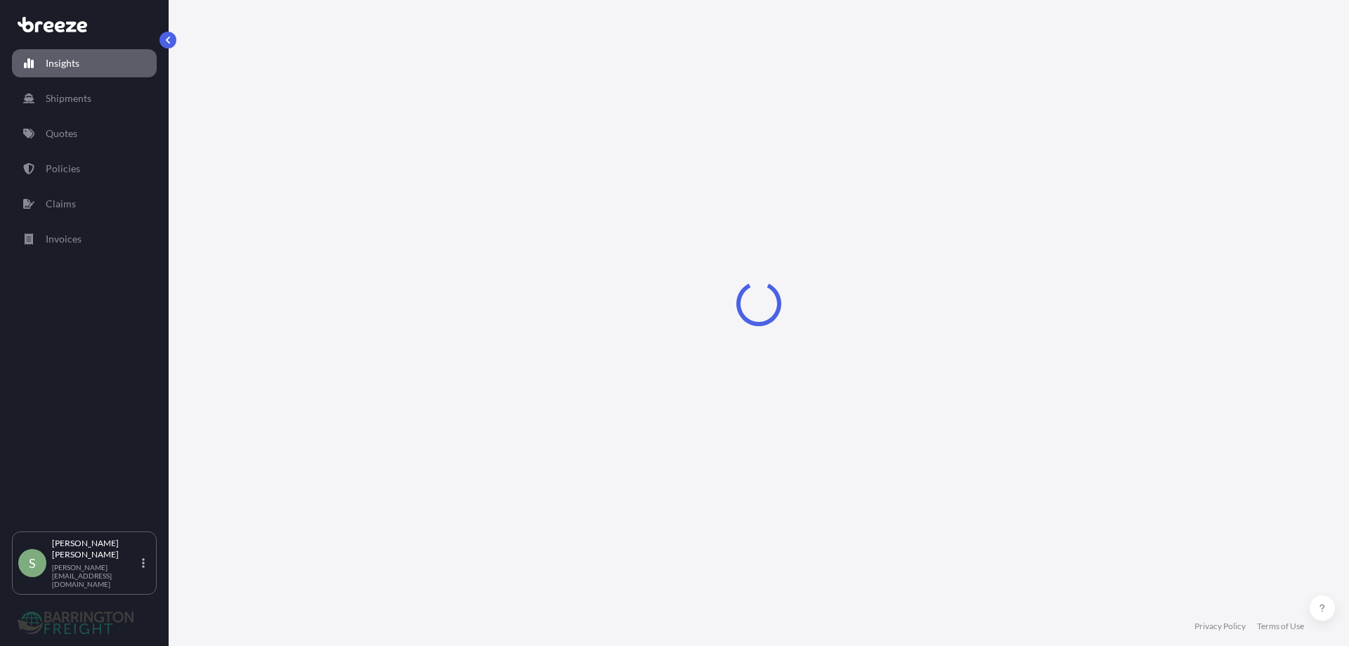
select select "2025"
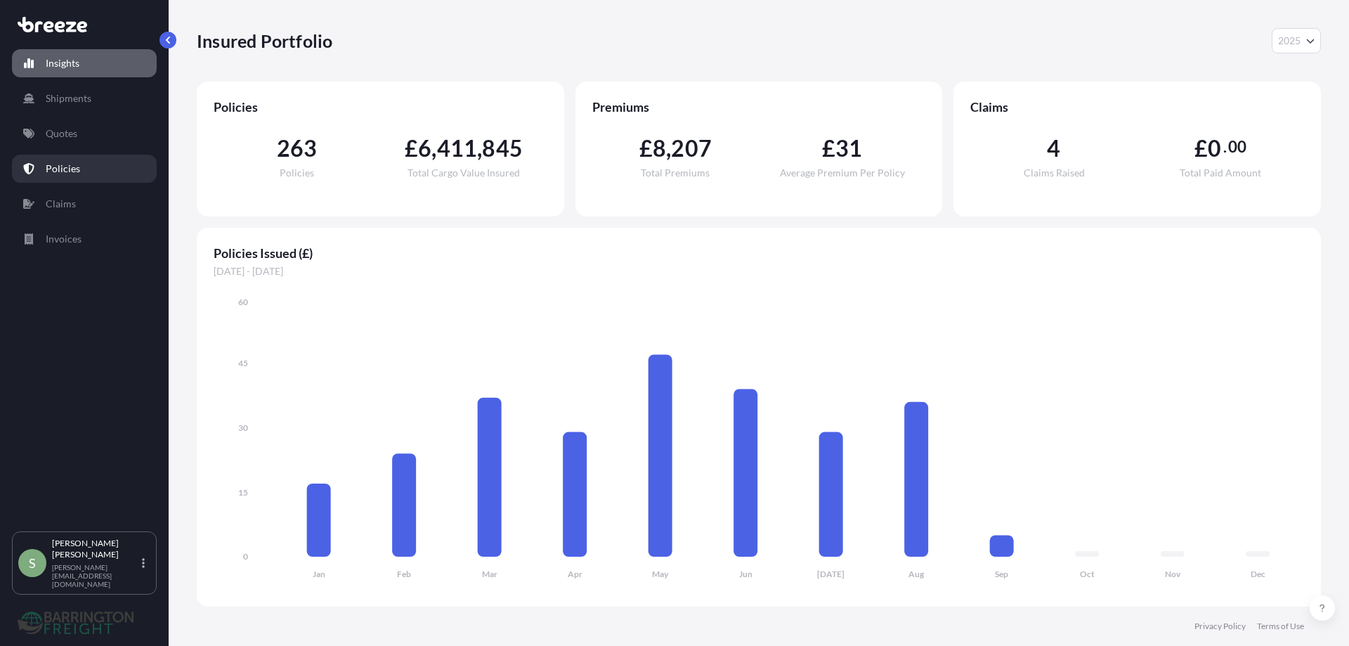
click at [58, 172] on p "Policies" at bounding box center [63, 169] width 34 height 14
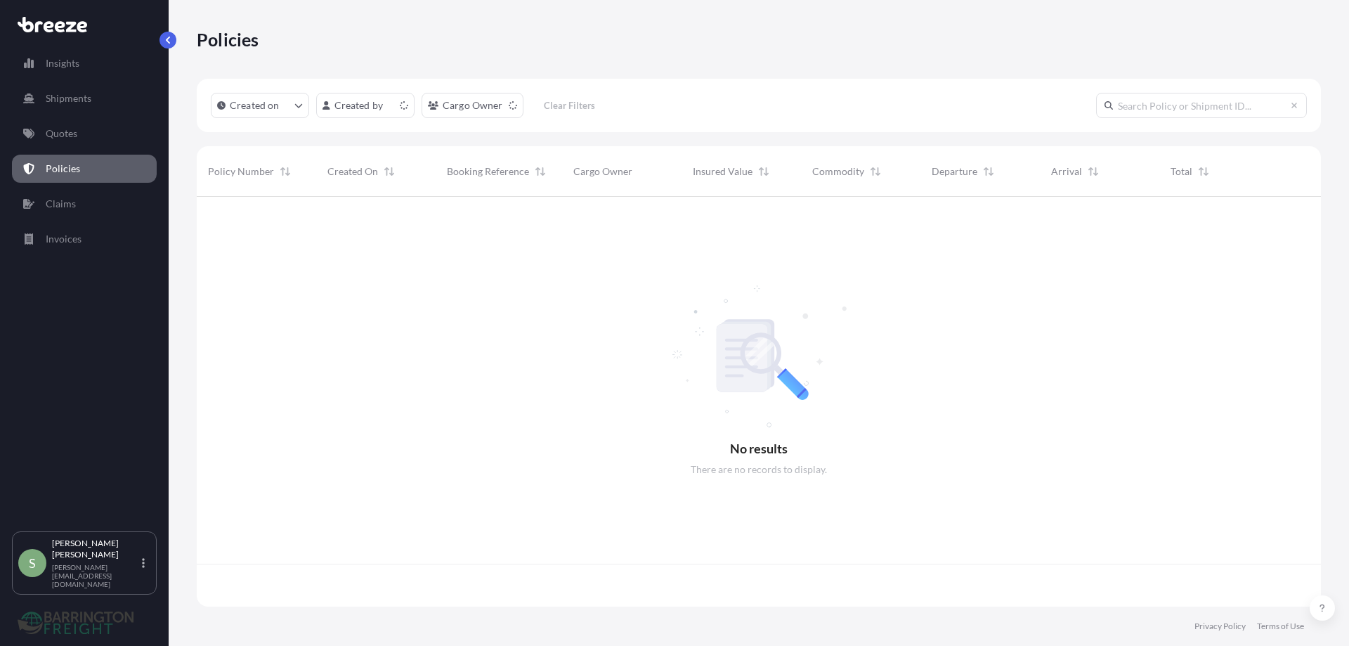
scroll to position [407, 1113]
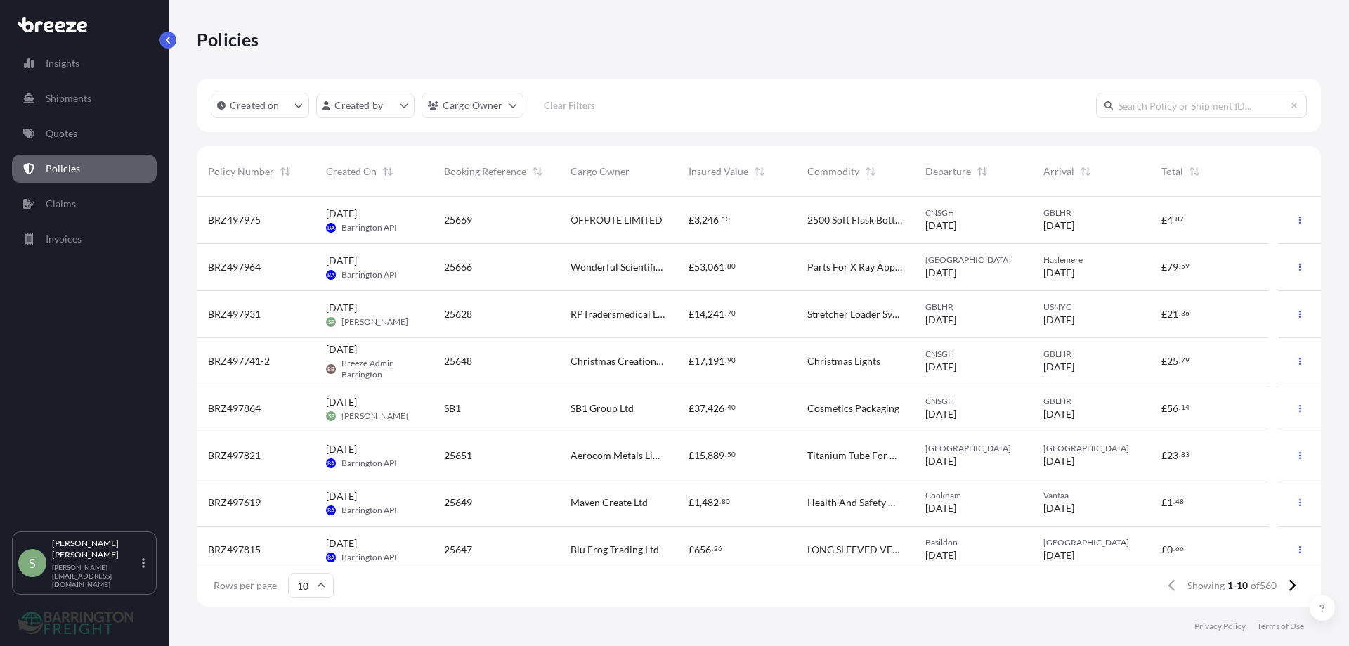
click at [610, 502] on span "Maven Create Ltd" at bounding box center [608, 502] width 77 height 14
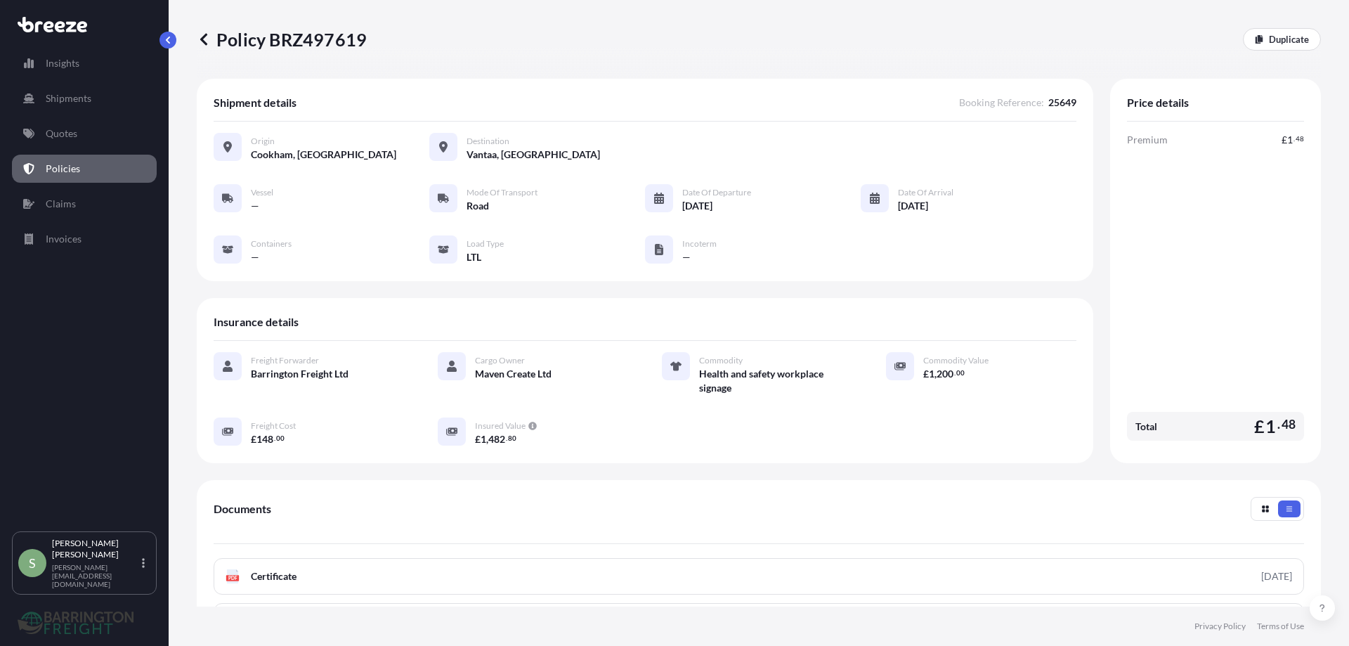
click at [207, 38] on icon at bounding box center [204, 39] width 14 height 14
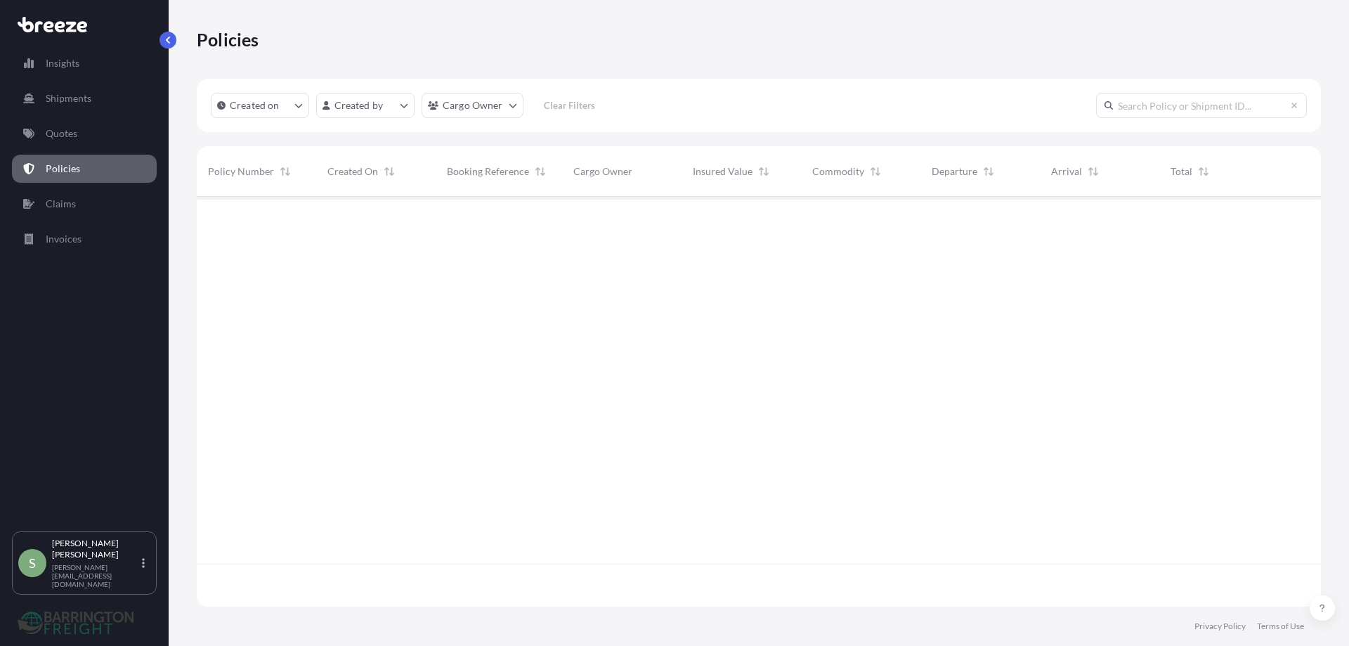
scroll to position [407, 1113]
